Goal: Information Seeking & Learning: Stay updated

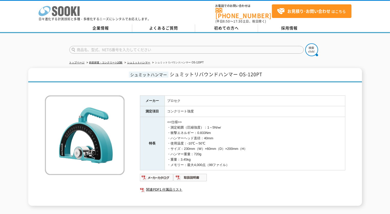
click at [70, 12] on icon "株式会社 ソーキ" at bounding box center [58, 11] width 41 height 10
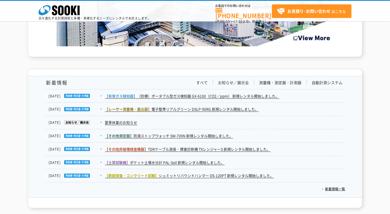
scroll to position [861, 0]
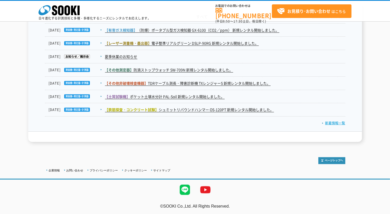
click at [327, 121] on link "新着情報一覧" at bounding box center [333, 123] width 23 height 5
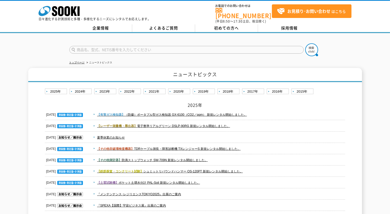
click at [159, 46] on input "text" at bounding box center [186, 50] width 234 height 8
type input "商品名、型式、NETIS番号を入力してください"
click at [87, 88] on link "2024年" at bounding box center [81, 91] width 23 height 6
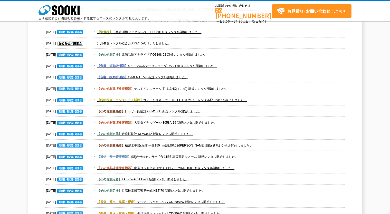
scroll to position [949, 0]
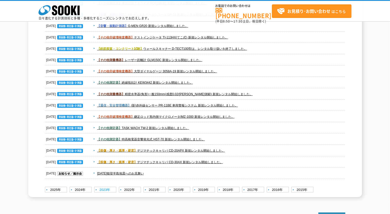
click at [99, 188] on link "2023年" at bounding box center [105, 190] width 23 height 6
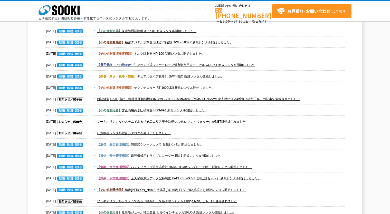
scroll to position [744, 0]
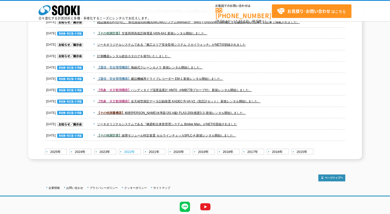
click at [124, 151] on link "2022年" at bounding box center [130, 152] width 23 height 6
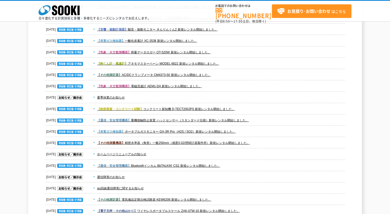
scroll to position [359, 0]
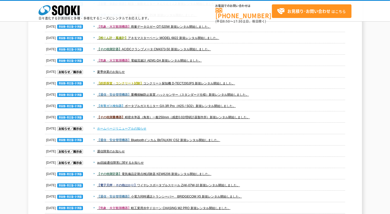
click at [133, 130] on link "ホームページリニューアルの知らせ" at bounding box center [121, 129] width 49 height 4
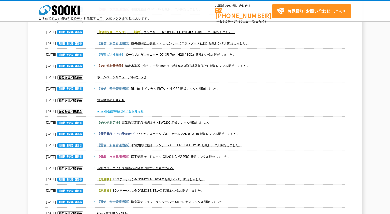
scroll to position [436, 0]
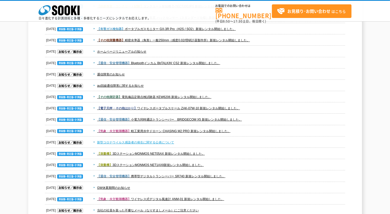
click at [131, 143] on link "新型コロナウイルス感染者の発生に関する公表について" at bounding box center [135, 143] width 77 height 4
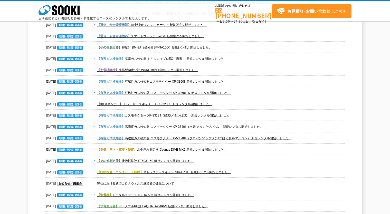
scroll to position [693, 0]
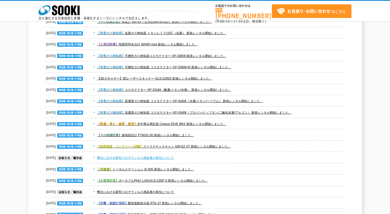
click at [162, 156] on link "弊社における新型コロナウィルス感染者の発生について" at bounding box center [135, 158] width 77 height 4
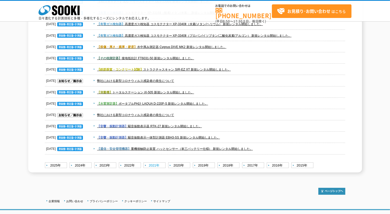
click at [151, 165] on link "2021年" at bounding box center [154, 165] width 23 height 6
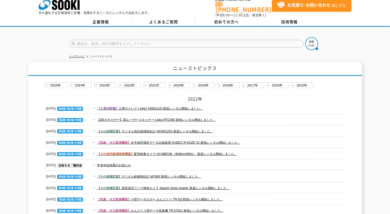
scroll to position [0, 0]
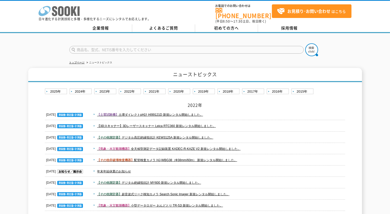
click at [47, 14] on icon "株式会社 ソーキ" at bounding box center [58, 11] width 41 height 10
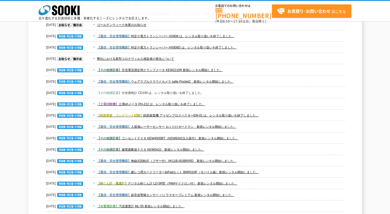
scroll to position [718, 0]
